Goal: Submit feedback/report problem

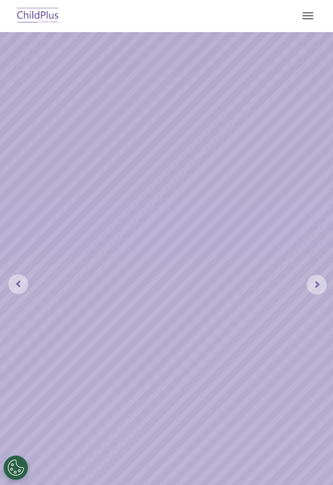
select select "MEDIUM"
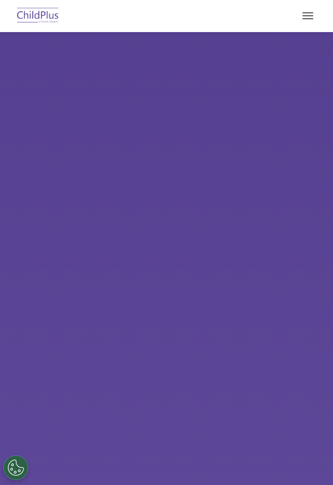
click at [33, 189] on img at bounding box center [166, 251] width 333 height 438
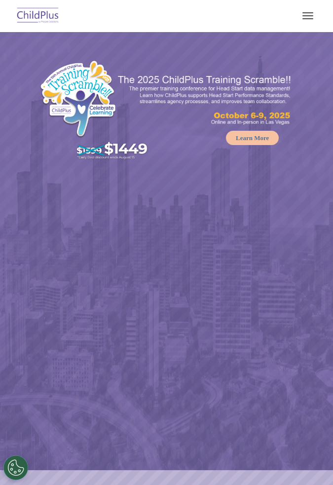
select select "MEDIUM"
